Goal: Obtain resource: Download file/media

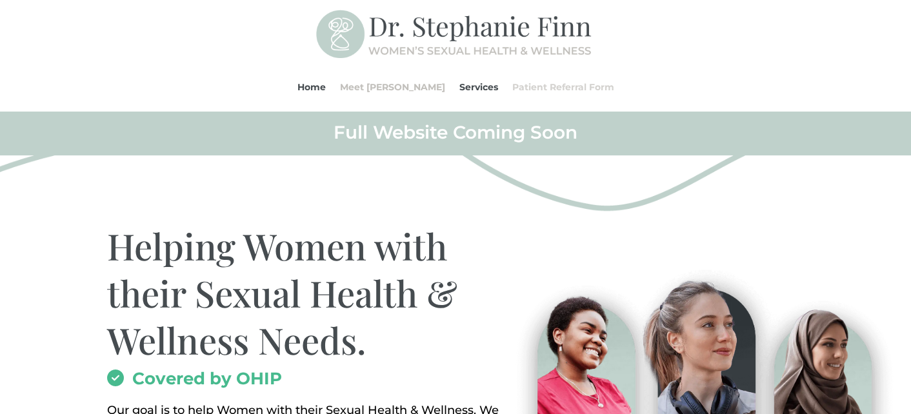
click at [555, 87] on link "Patient Referral Form" at bounding box center [563, 87] width 102 height 49
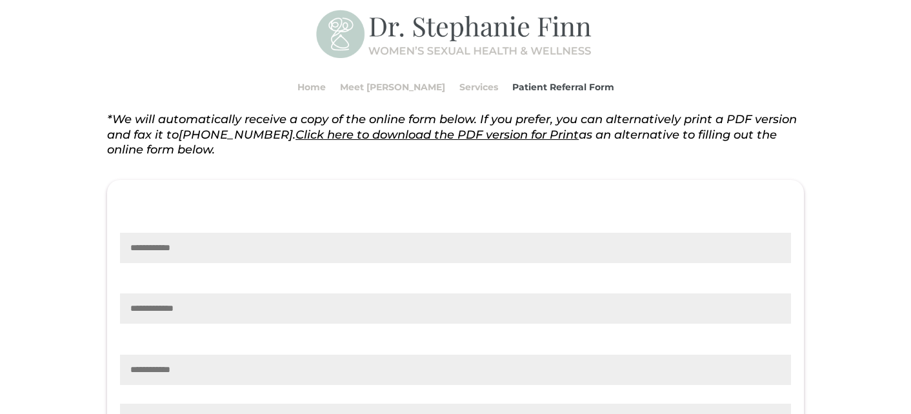
scroll to position [337, 0]
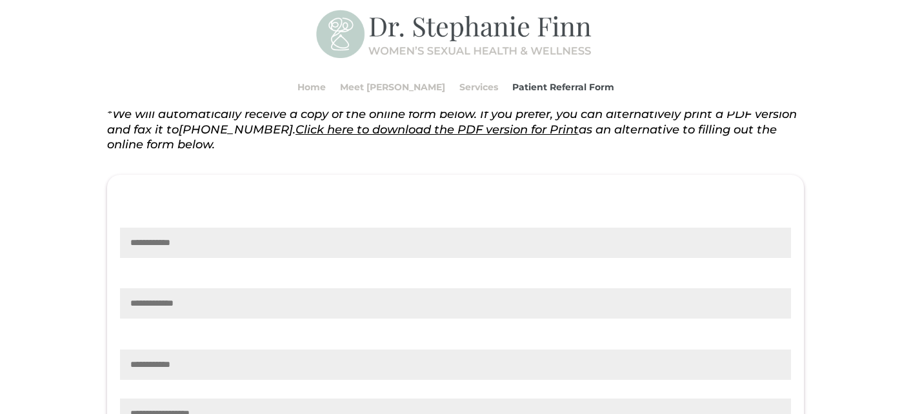
click at [406, 132] on link "Click here to download the PDF version for Print" at bounding box center [436, 130] width 283 height 14
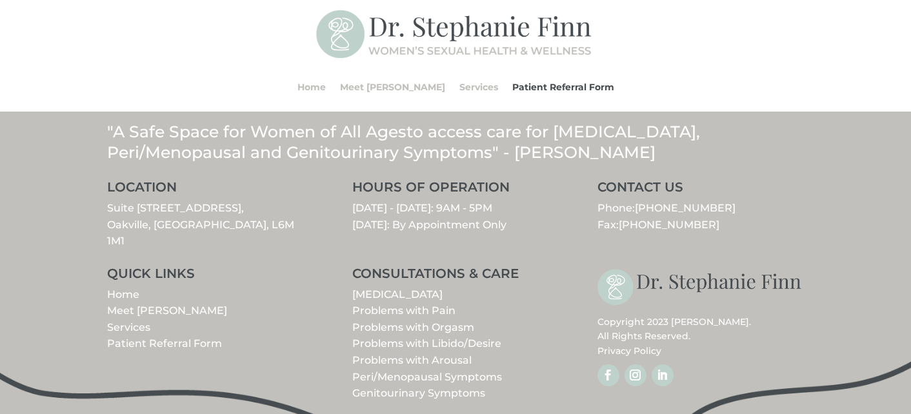
scroll to position [1766, 0]
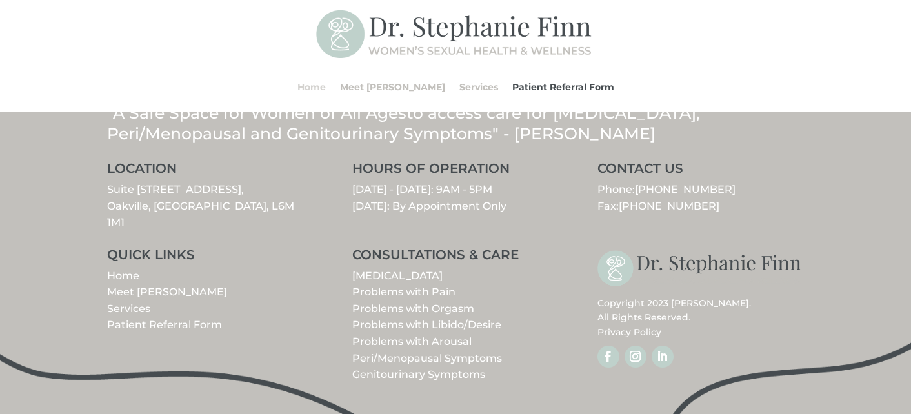
click at [326, 86] on link "Home" at bounding box center [311, 87] width 28 height 49
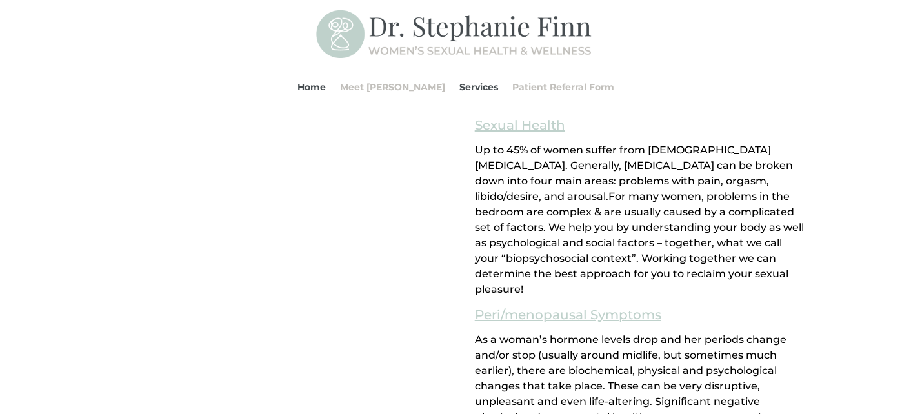
scroll to position [915, 0]
